Goal: Task Accomplishment & Management: Use online tool/utility

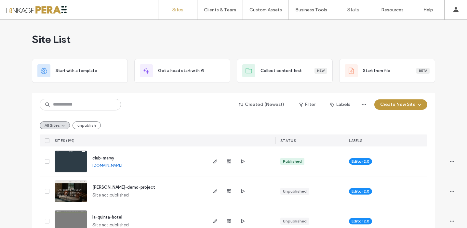
drag, startPoint x: 173, startPoint y: 96, endPoint x: 67, endPoint y: 100, distance: 106.3
click at [170, 96] on div "Created (Newest) Filter Labels Create New Site All Sites unpublish SITES (199) …" at bounding box center [233, 119] width 387 height 53
drag, startPoint x: 60, startPoint y: 104, endPoint x: 65, endPoint y: 101, distance: 5.1
click at [60, 104] on input at bounding box center [80, 105] width 81 height 12
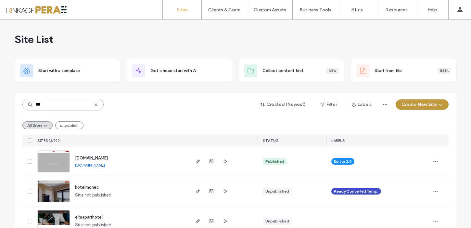
type input "***"
drag, startPoint x: 104, startPoint y: 160, endPoint x: 110, endPoint y: 156, distance: 7.9
click at [104, 160] on span "[DOMAIN_NAME]" at bounding box center [91, 158] width 33 height 5
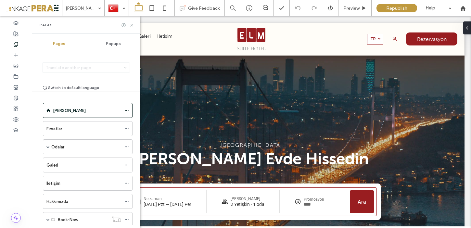
click at [132, 23] on icon at bounding box center [131, 25] width 5 height 5
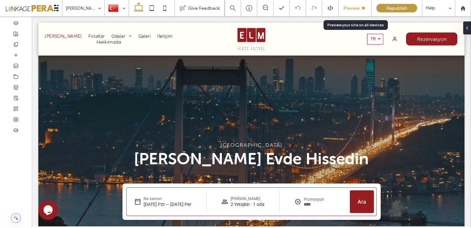
click at [357, 11] on div "Preview" at bounding box center [355, 8] width 33 height 16
click at [355, 8] on span "Preview" at bounding box center [352, 9] width 16 height 6
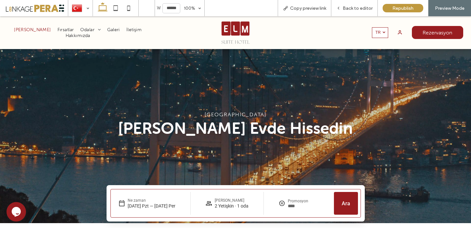
scroll to position [22, 0]
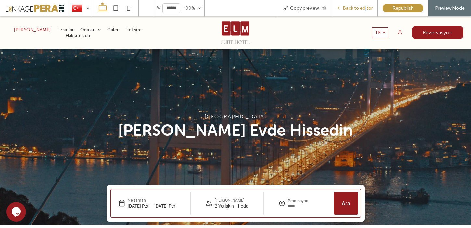
click at [367, 8] on span "Back to editor" at bounding box center [358, 9] width 30 height 6
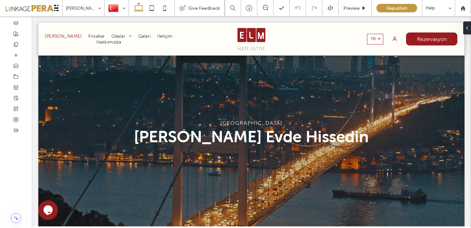
scroll to position [29, 0]
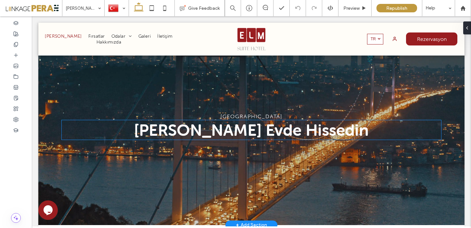
click at [261, 127] on span "Kendinizi Evde Hissedin" at bounding box center [251, 129] width 235 height 19
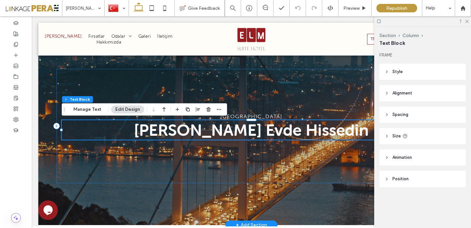
click at [269, 132] on span "Kendinizi Evde Hissedin" at bounding box center [251, 129] width 235 height 19
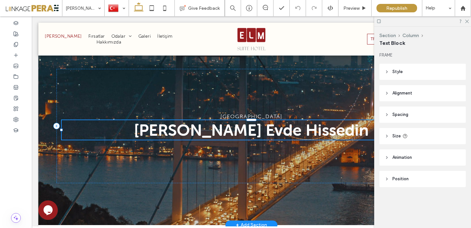
type input "**********"
type input "**"
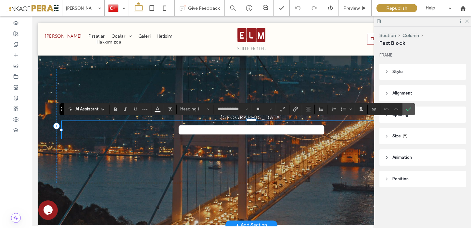
click at [272, 133] on span "**********" at bounding box center [251, 130] width 149 height 16
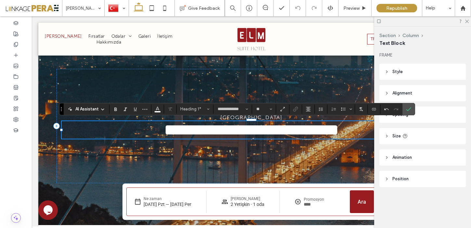
drag, startPoint x: 412, startPoint y: 111, endPoint x: 405, endPoint y: 115, distance: 8.6
click at [412, 111] on label "Confirm" at bounding box center [409, 109] width 10 height 12
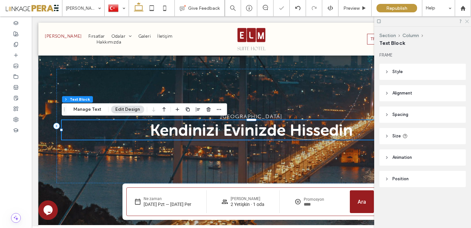
click at [468, 22] on icon at bounding box center [467, 21] width 4 height 4
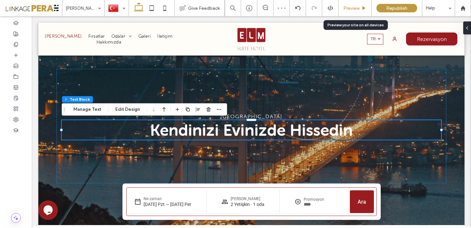
click at [359, 12] on div "Preview" at bounding box center [355, 8] width 33 height 16
click at [354, 9] on span "Preview" at bounding box center [352, 9] width 16 height 6
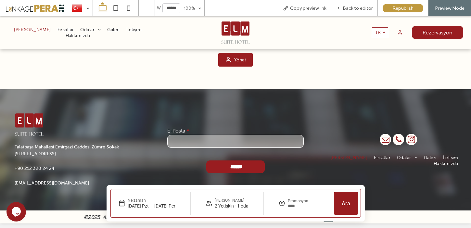
scroll to position [1099, 0]
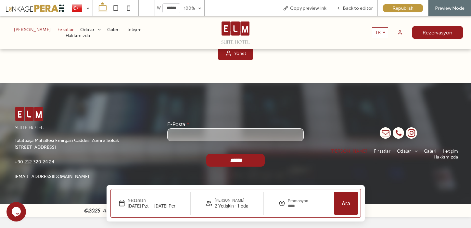
click at [58, 32] on span "Fırsatlar" at bounding box center [66, 30] width 17 height 6
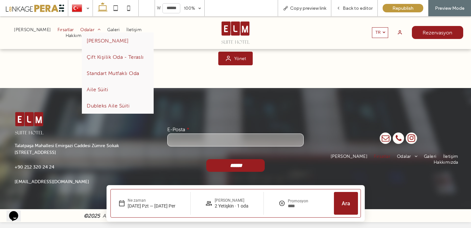
scroll to position [708, 0]
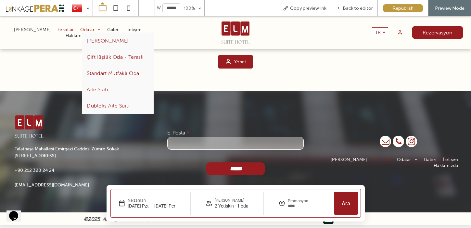
click at [80, 32] on span "Odalar" at bounding box center [90, 30] width 20 height 6
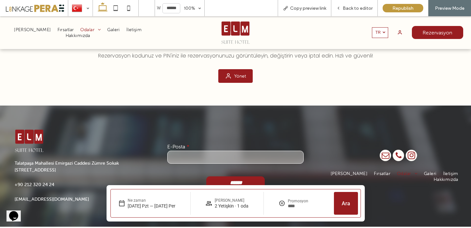
scroll to position [756, 0]
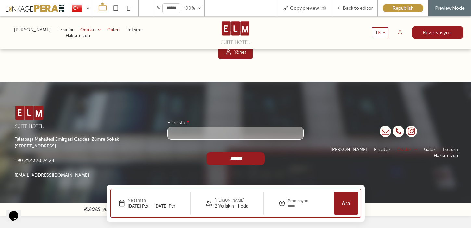
click at [107, 31] on span "Galeri" at bounding box center [113, 30] width 13 height 6
